Goal: Task Accomplishment & Management: Manage account settings

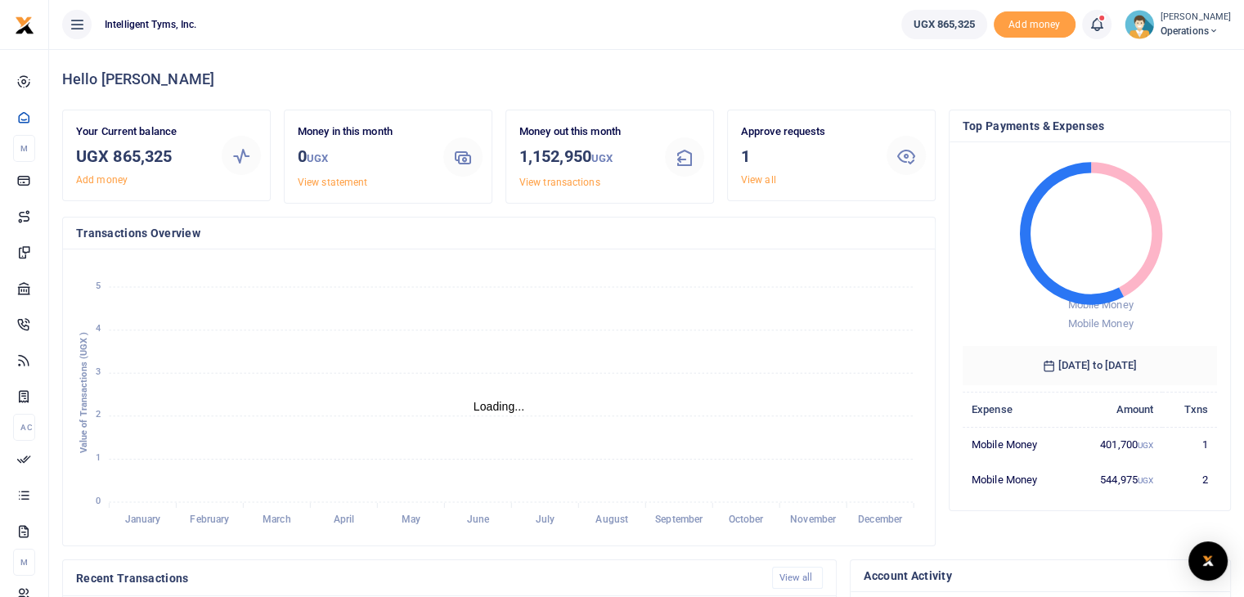
scroll to position [13, 13]
click at [1105, 25] on span at bounding box center [1105, 25] width 0 height 0
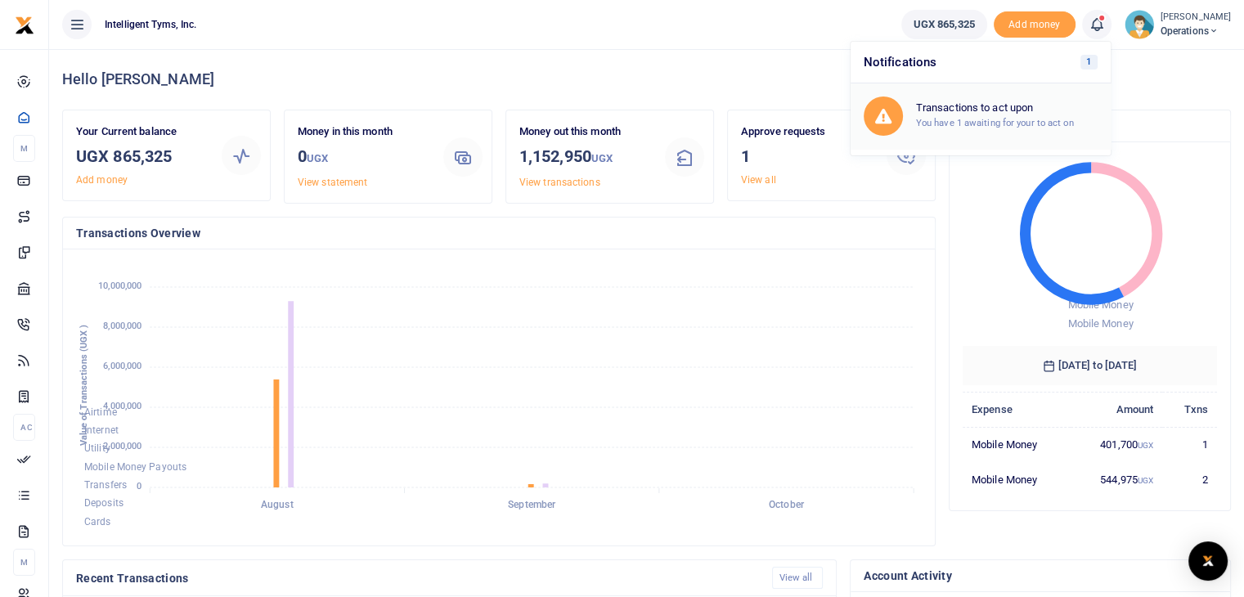
click at [997, 120] on small "You have 1 awaiting for your to act on" at bounding box center [995, 122] width 158 height 11
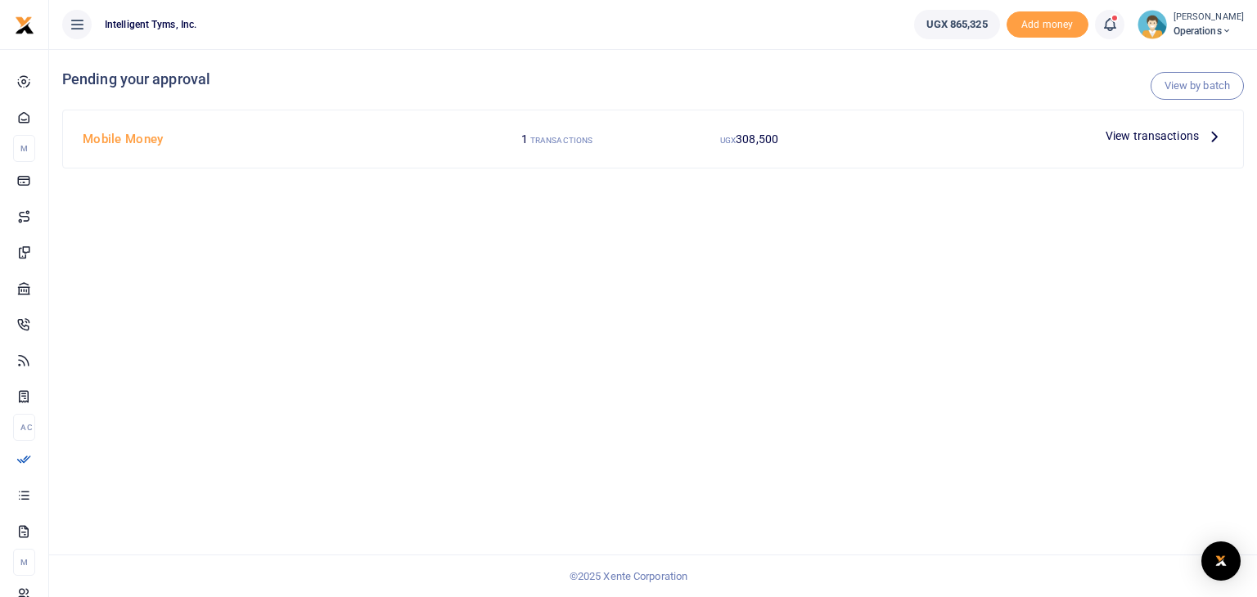
click at [1102, 18] on icon at bounding box center [1109, 25] width 16 height 18
click at [996, 132] on div "Transactions to act upon You have 1 awaiting for your to act on" at bounding box center [993, 116] width 234 height 39
click at [1149, 138] on div at bounding box center [628, 298] width 1257 height 597
click at [545, 143] on small "TRANSACTIONS" at bounding box center [561, 140] width 62 height 9
click at [1163, 146] on div "View transactions" at bounding box center [1164, 136] width 131 height 25
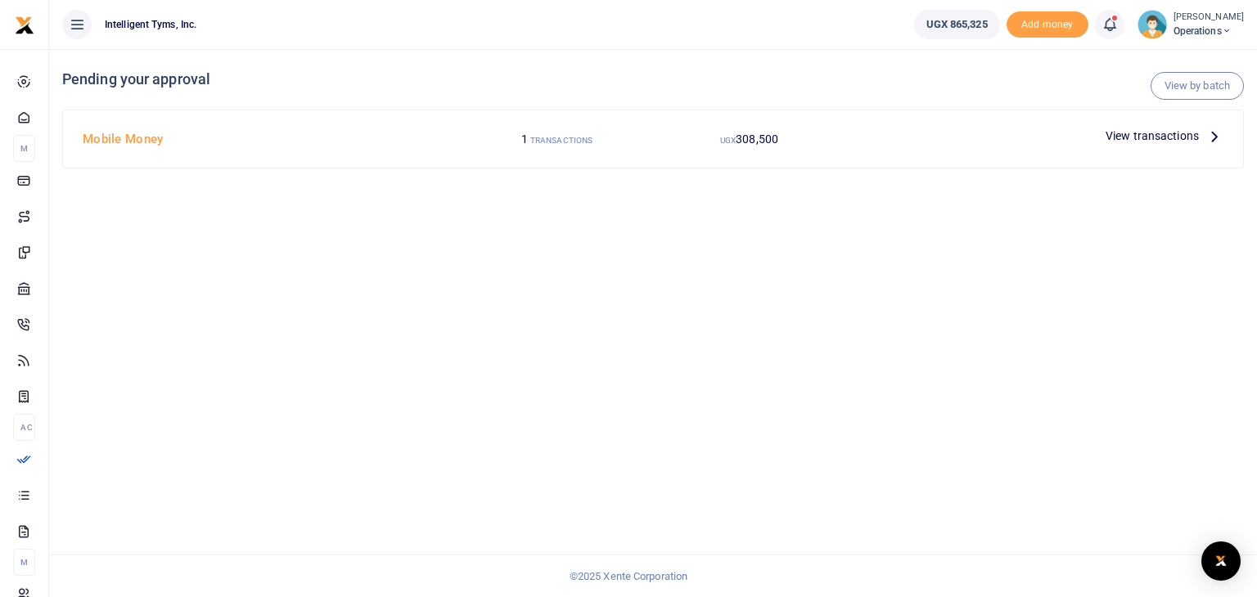
click at [1171, 141] on span "View transactions" at bounding box center [1151, 136] width 93 height 18
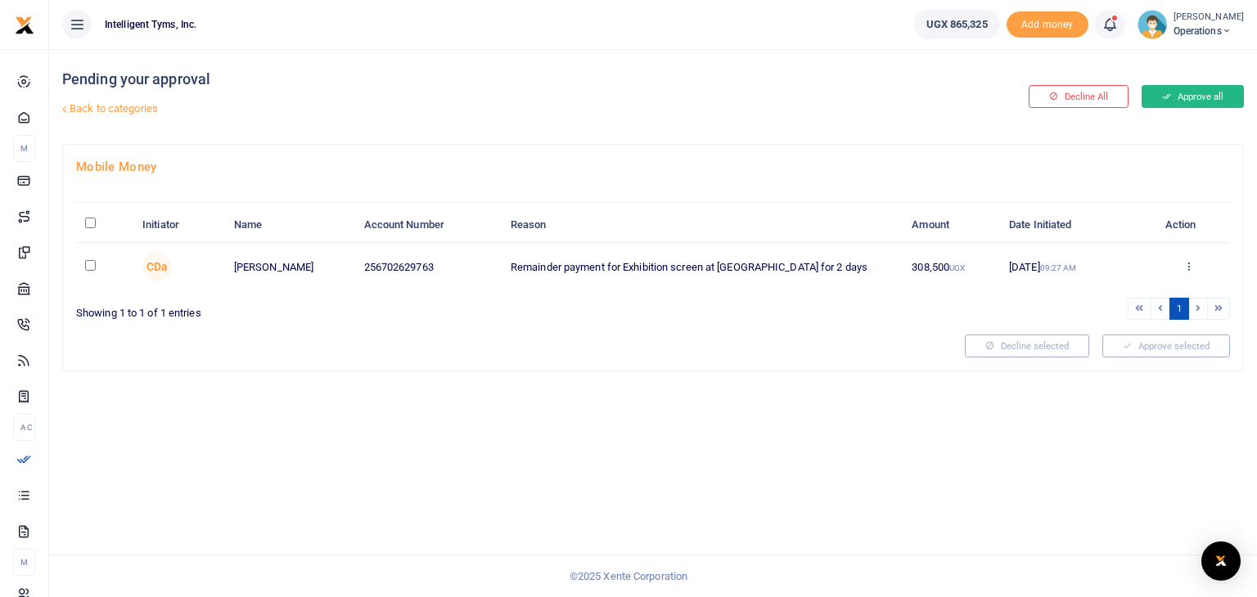
click at [1187, 88] on button "Approve all" at bounding box center [1192, 96] width 102 height 23
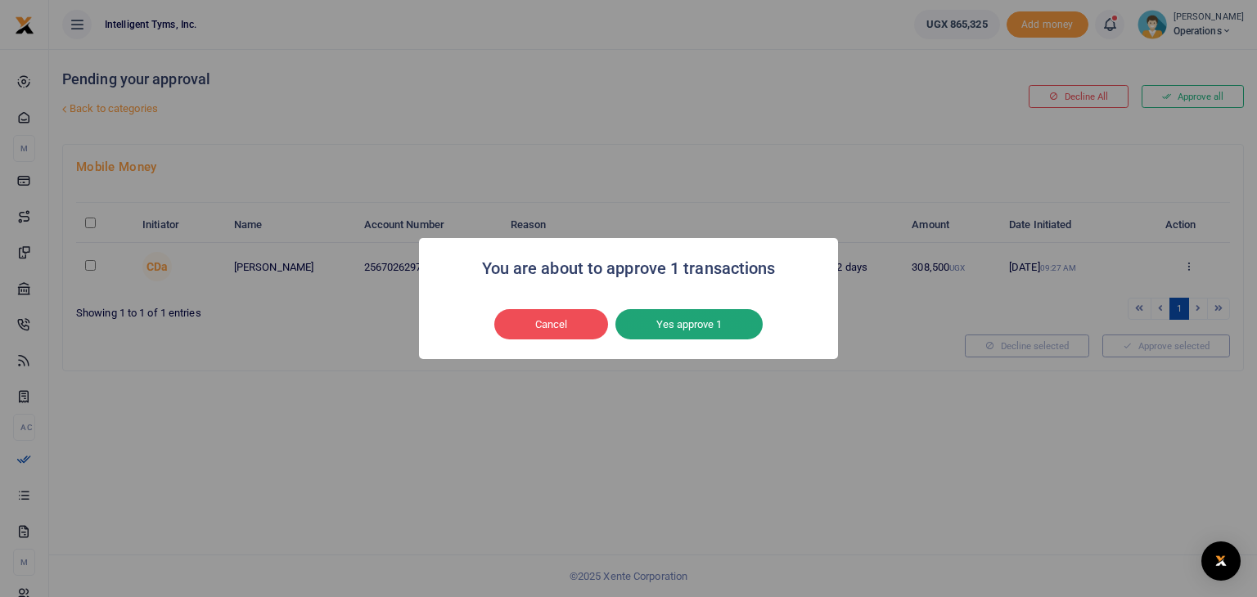
click at [635, 337] on button "Yes approve 1" at bounding box center [688, 324] width 147 height 31
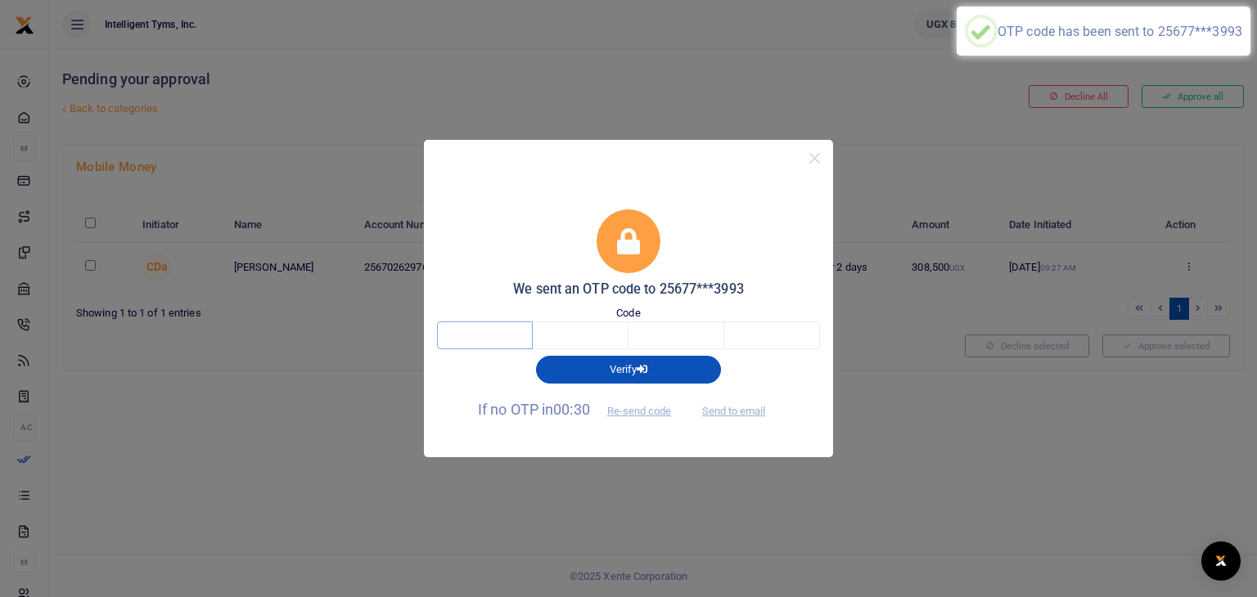
click at [513, 330] on input "text" at bounding box center [485, 335] width 96 height 28
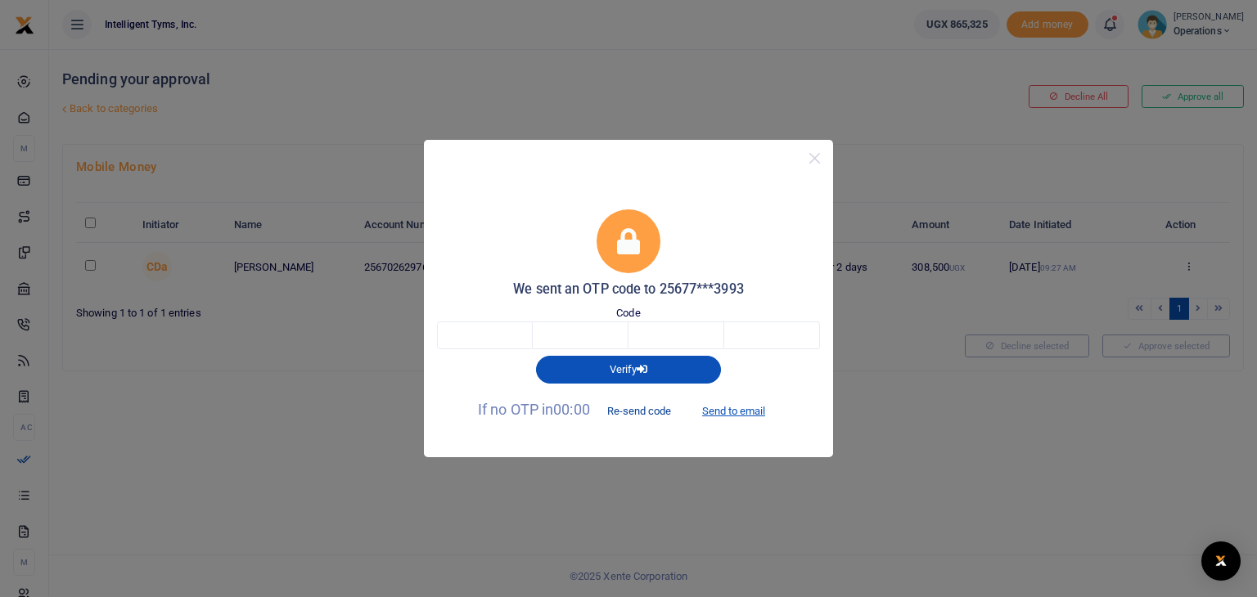
click at [632, 409] on button "Re-send code" at bounding box center [639, 411] width 92 height 28
click at [714, 411] on button "Send to email" at bounding box center [733, 411] width 91 height 28
click at [512, 333] on input "text" at bounding box center [485, 335] width 96 height 28
type input "3"
type input "9"
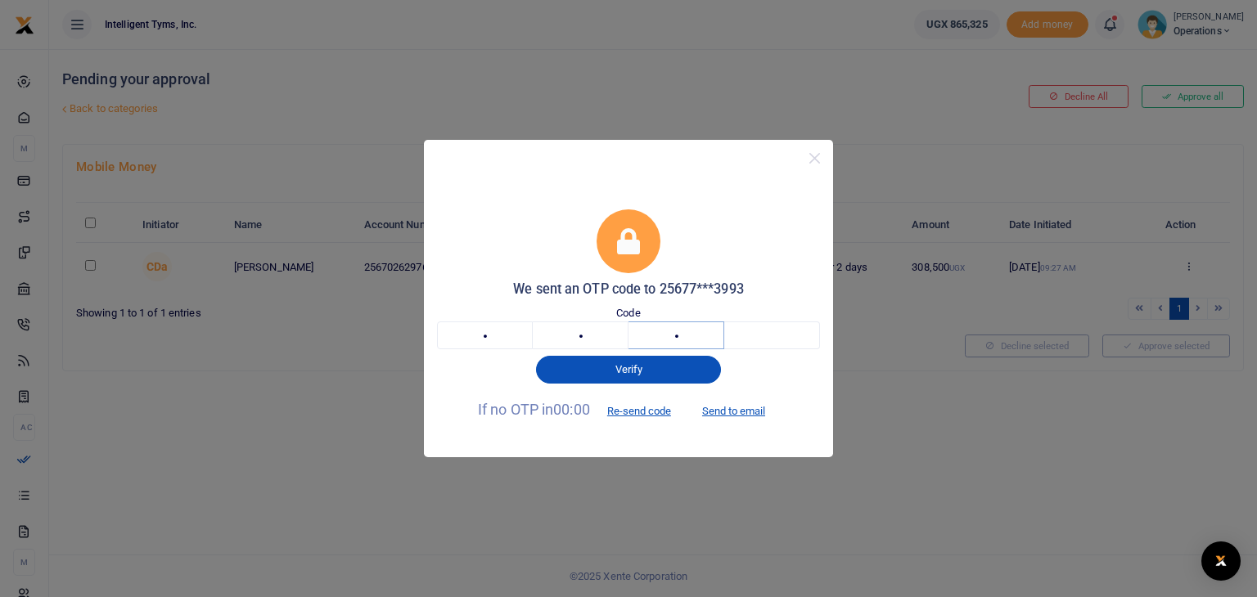
type input "0"
type input "1"
